Goal: Task Accomplishment & Management: Use online tool/utility

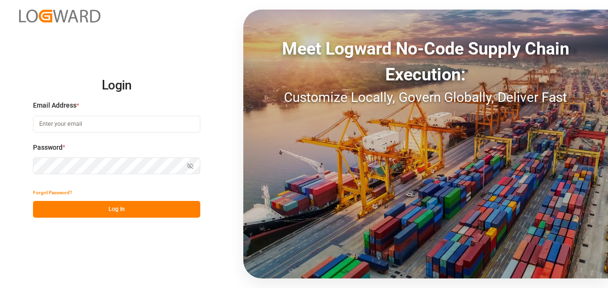
type input "[PERSON_NAME][EMAIL_ADDRESS][PERSON_NAME][DOMAIN_NAME]"
click at [81, 208] on button "Log In" at bounding box center [116, 209] width 167 height 17
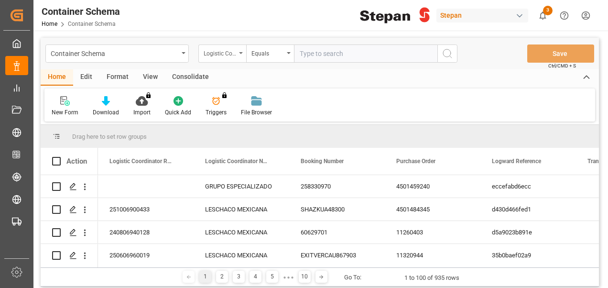
click at [229, 53] on div "Logistic Coordinator Reference Number" at bounding box center [220, 52] width 33 height 11
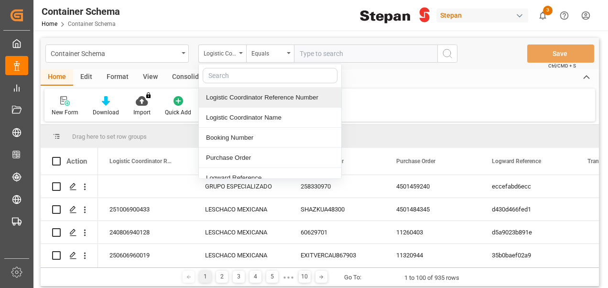
click at [240, 98] on div "Logistic Coordinator Reference Number" at bounding box center [270, 97] width 142 height 20
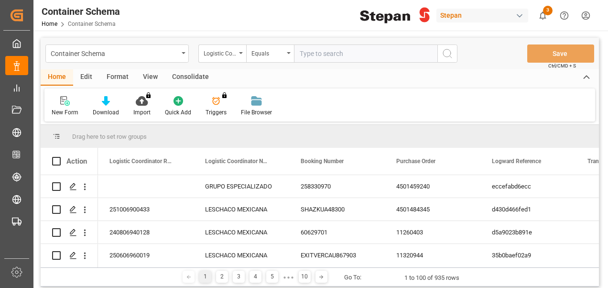
click at [336, 54] on input "text" at bounding box center [365, 53] width 143 height 18
paste input "250906900480"
type input "250906900480"
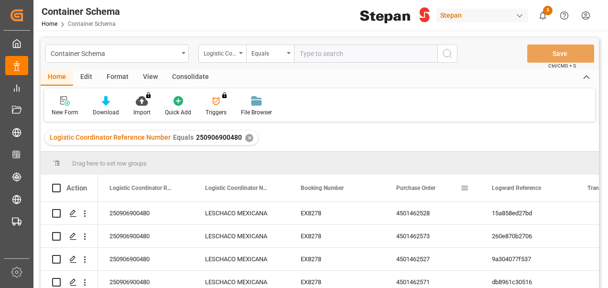
click at [422, 187] on span "Purchase Order" at bounding box center [415, 188] width 39 height 7
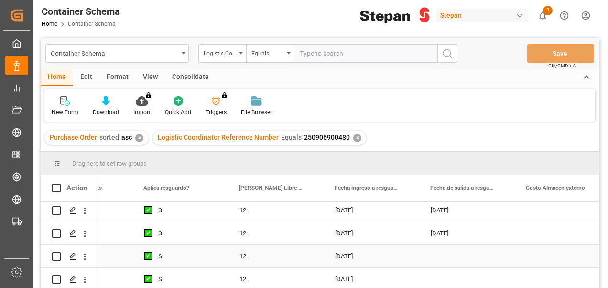
click at [459, 248] on div "Press SPACE to select this row." at bounding box center [467, 256] width 96 height 22
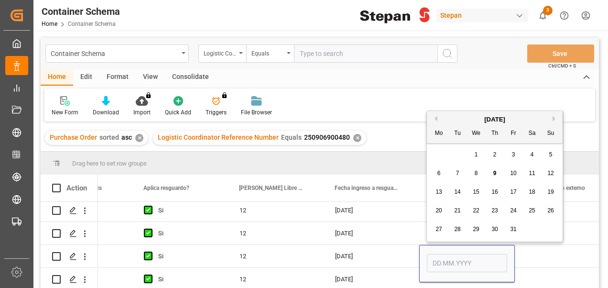
click at [459, 173] on span "7" at bounding box center [457, 173] width 3 height 7
type input "[DATE]"
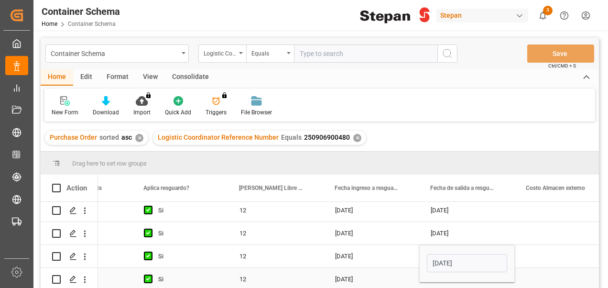
click at [446, 281] on div "Press SPACE to select this row." at bounding box center [467, 279] width 96 height 22
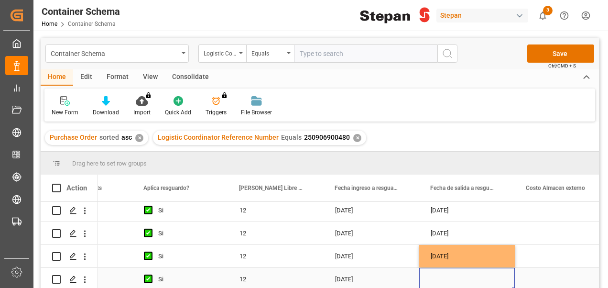
click at [443, 274] on div "Press SPACE to select this row." at bounding box center [467, 279] width 96 height 22
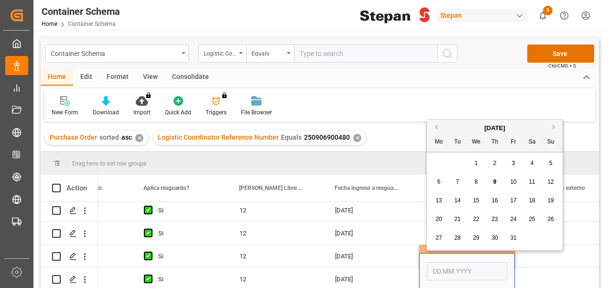
click at [477, 184] on span "8" at bounding box center [476, 181] width 3 height 7
type input "[DATE]"
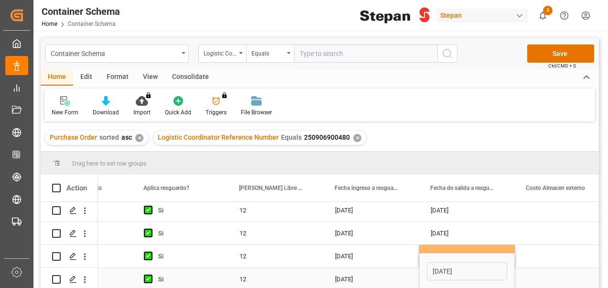
click at [531, 268] on div "Press SPACE to select this row." at bounding box center [563, 279] width 96 height 22
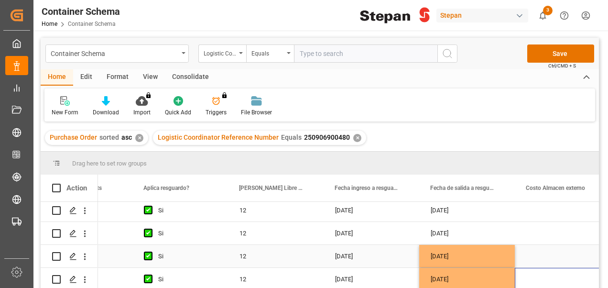
click at [541, 252] on div "Press SPACE to select this row." at bounding box center [563, 256] width 96 height 22
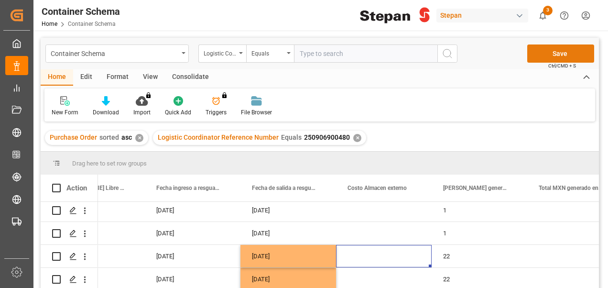
click at [561, 53] on button "Save" at bounding box center [560, 53] width 67 height 18
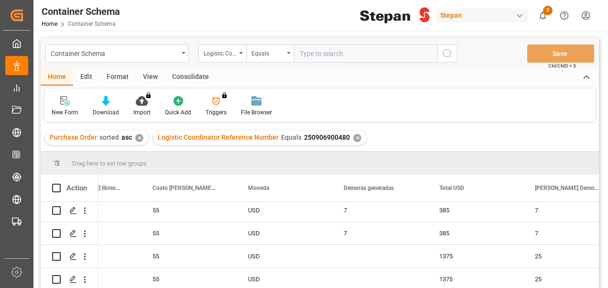
click at [325, 49] on input "text" at bounding box center [365, 53] width 143 height 18
click at [353, 139] on div "✕" at bounding box center [357, 138] width 8 height 8
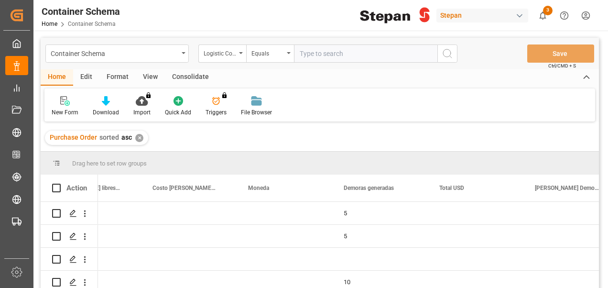
click at [139, 138] on div "✕" at bounding box center [139, 138] width 8 height 8
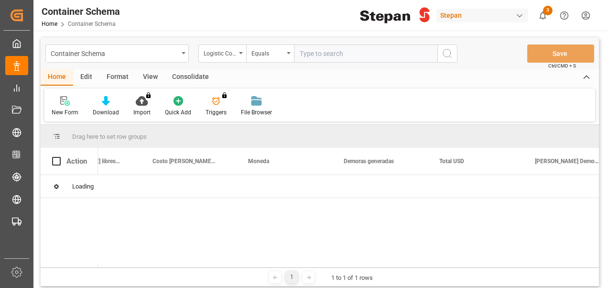
click at [309, 55] on input "text" at bounding box center [365, 53] width 143 height 18
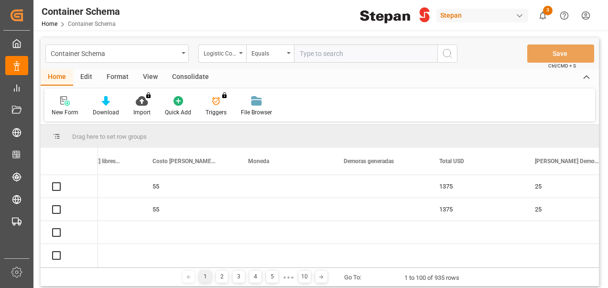
paste input "250906900455"
type input "250906900455"
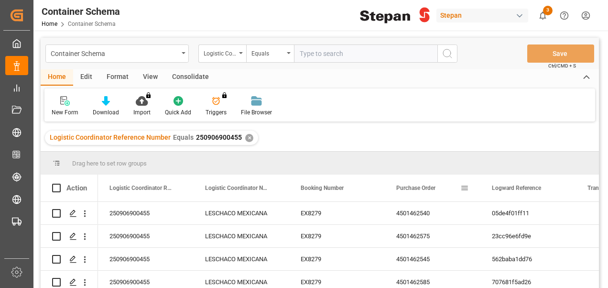
click at [422, 185] on span "Purchase Order" at bounding box center [415, 188] width 39 height 7
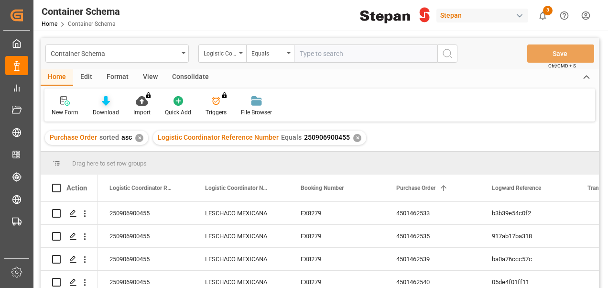
click at [106, 104] on icon at bounding box center [106, 101] width 8 height 10
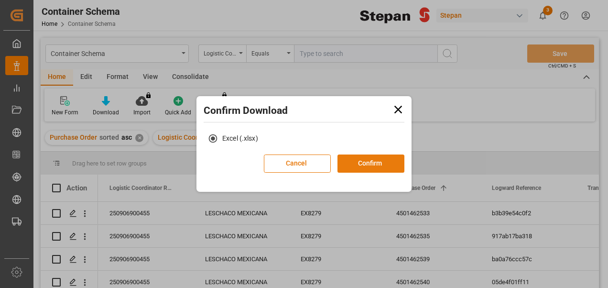
click at [358, 164] on button "Confirm" at bounding box center [370, 163] width 67 height 18
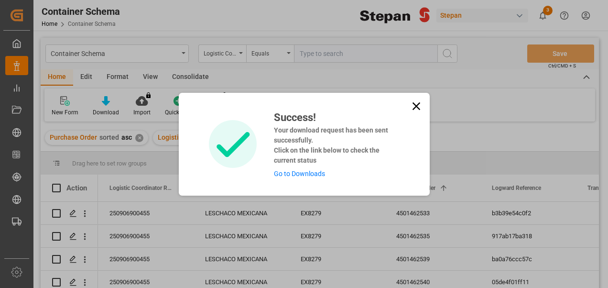
click at [294, 175] on link "Go to Downloads" at bounding box center [299, 174] width 51 height 8
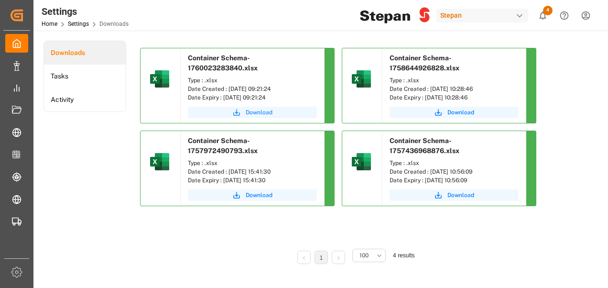
click at [249, 112] on span "Download" at bounding box center [259, 112] width 27 height 9
